Goal: Find specific page/section: Find specific page/section

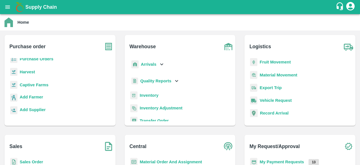
scroll to position [65, 0]
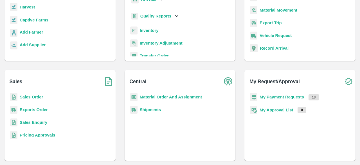
click at [32, 97] on b "Sales Order" at bounding box center [31, 97] width 23 height 5
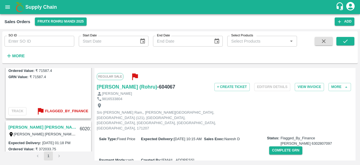
scroll to position [105, 0]
click at [67, 110] on b "Flagged_By_Finance" at bounding box center [66, 110] width 43 height 6
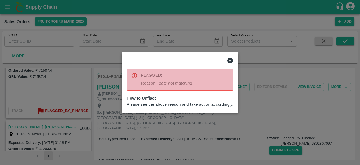
click at [230, 63] on icon at bounding box center [230, 61] width 6 height 6
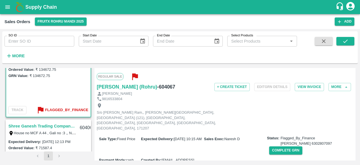
scroll to position [28, 0]
click at [60, 108] on b "Flagged_By_Finance" at bounding box center [66, 110] width 43 height 6
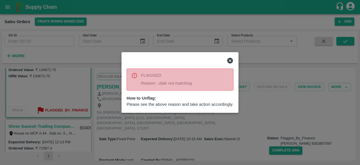
click at [232, 60] on icon at bounding box center [230, 61] width 6 height 6
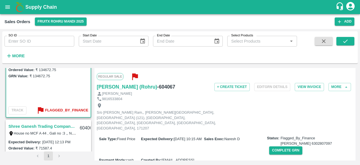
scroll to position [0, 0]
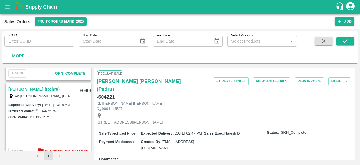
scroll to position [300, 0]
click at [85, 91] on div "604067" at bounding box center [87, 90] width 22 height 13
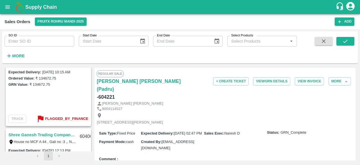
scroll to position [464, 0]
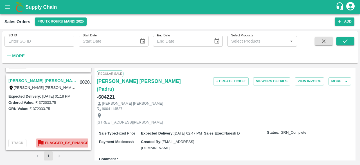
click at [58, 141] on b "Flagged_By_Finance" at bounding box center [66, 143] width 43 height 6
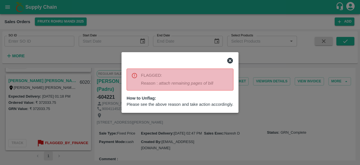
click at [228, 60] on icon at bounding box center [230, 61] width 6 height 6
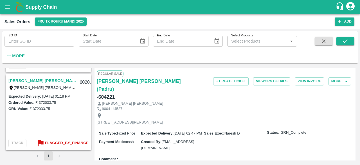
click at [38, 79] on link "[PERSON_NAME] [PERSON_NAME] (Parala)" at bounding box center [42, 80] width 68 height 7
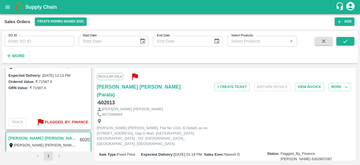
scroll to position [464, 0]
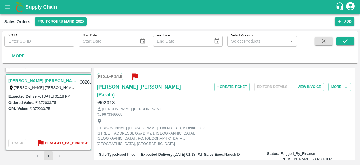
click at [58, 158] on li "pagination navigation" at bounding box center [59, 155] width 11 height 9
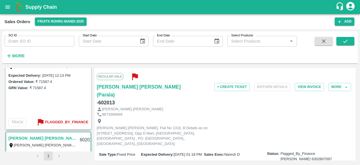
scroll to position [389, 0]
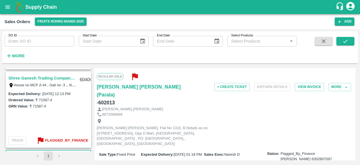
click at [57, 78] on link "Shree Ganesh Trading Company(SM)" at bounding box center [42, 77] width 68 height 7
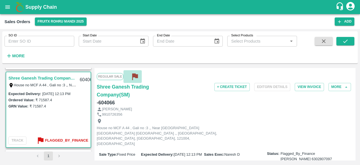
click at [135, 77] on icon "button" at bounding box center [135, 76] width 6 height 6
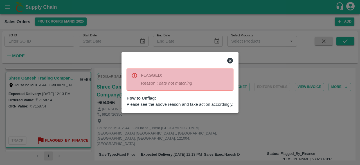
drag, startPoint x: 123, startPoint y: 141, endPoint x: 101, endPoint y: 130, distance: 24.0
click at [101, 130] on div at bounding box center [180, 82] width 360 height 165
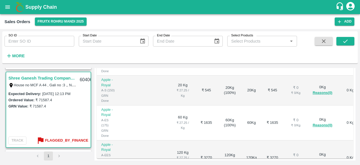
scroll to position [267, 0]
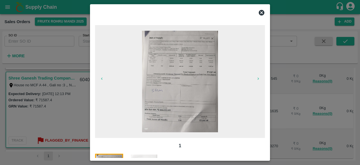
click at [262, 14] on icon at bounding box center [262, 13] width 6 height 6
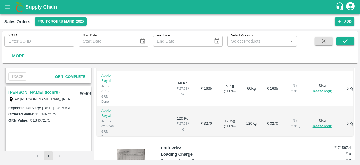
scroll to position [295, 0]
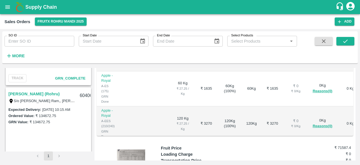
click at [33, 95] on link "[PERSON_NAME] (Rohru)" at bounding box center [33, 93] width 51 height 7
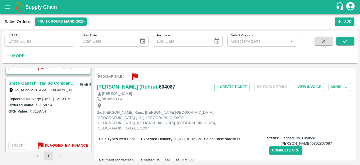
scroll to position [392, 0]
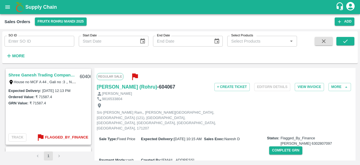
click at [83, 78] on div "604066" at bounding box center [87, 76] width 22 height 13
copy div "604066"
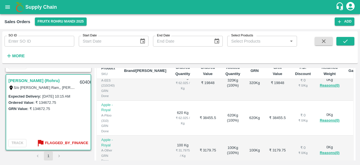
scroll to position [189, 0]
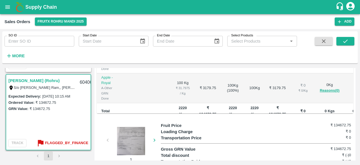
click at [107, 123] on div "1" at bounding box center [129, 142] width 64 height 40
click at [134, 127] on div at bounding box center [131, 141] width 42 height 28
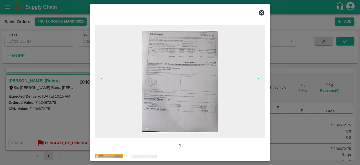
click at [260, 12] on icon at bounding box center [262, 13] width 6 height 6
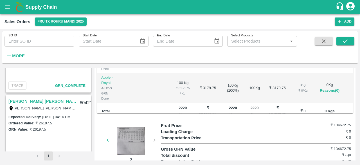
scroll to position [0, 0]
